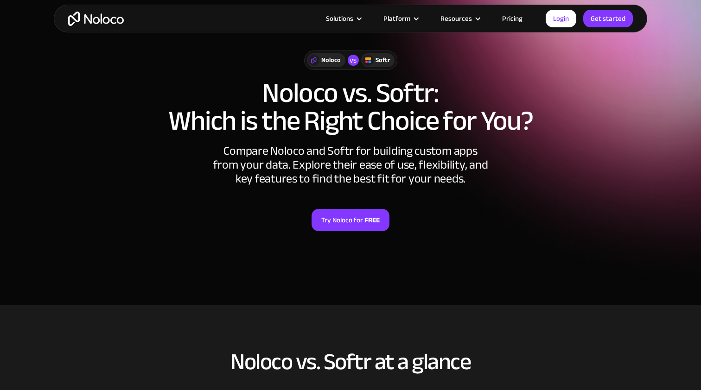
scroll to position [13, 0]
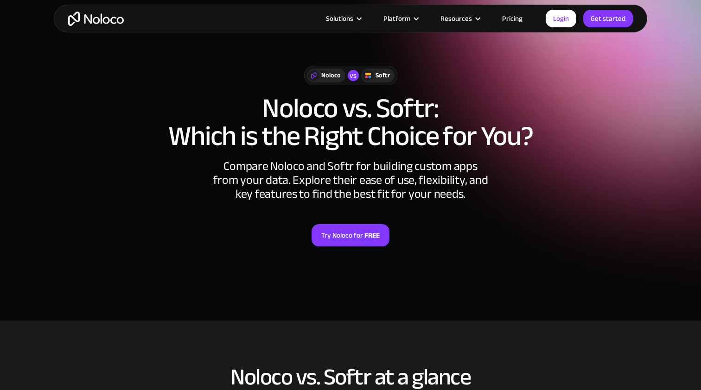
click at [512, 20] on link "Pricing" at bounding box center [512, 19] width 44 height 12
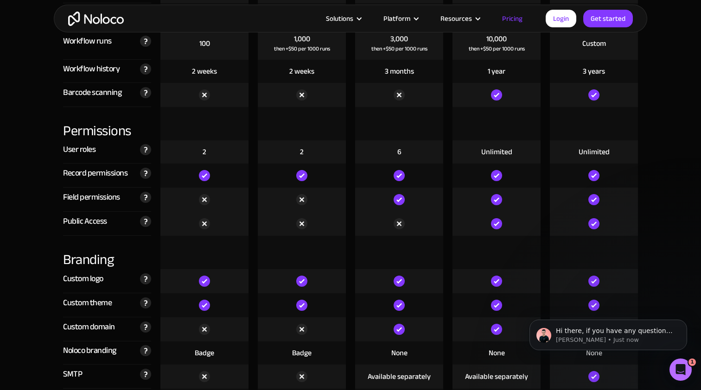
scroll to position [2053, 0]
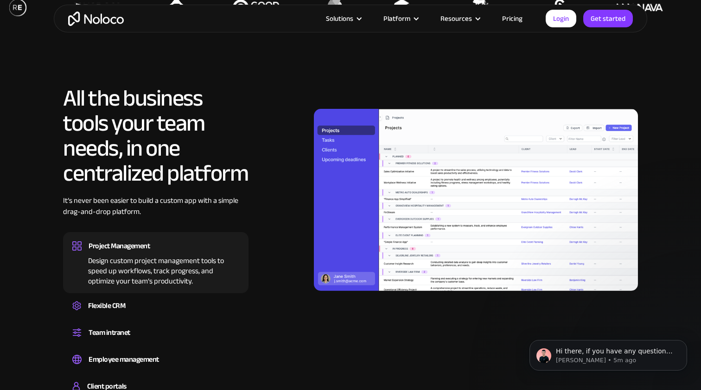
scroll to position [784, 0]
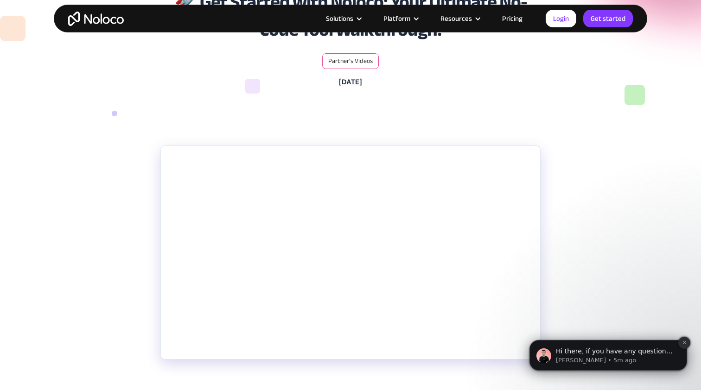
click at [683, 343] on icon "Dismiss notification" at bounding box center [684, 342] width 5 height 5
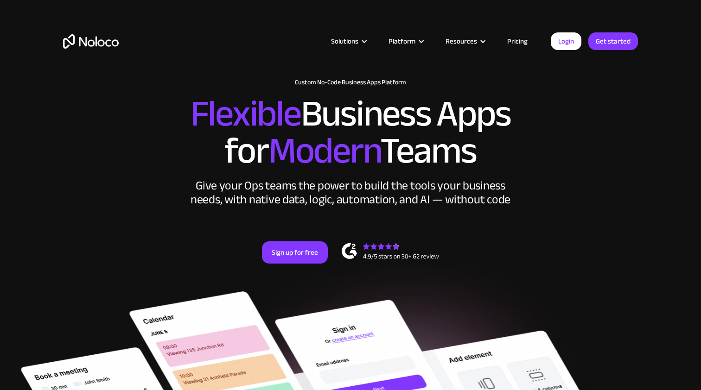
click at [0, 0] on link "Get started" at bounding box center [0, 0] width 0 height 0
